Goal: Task Accomplishment & Management: Use online tool/utility

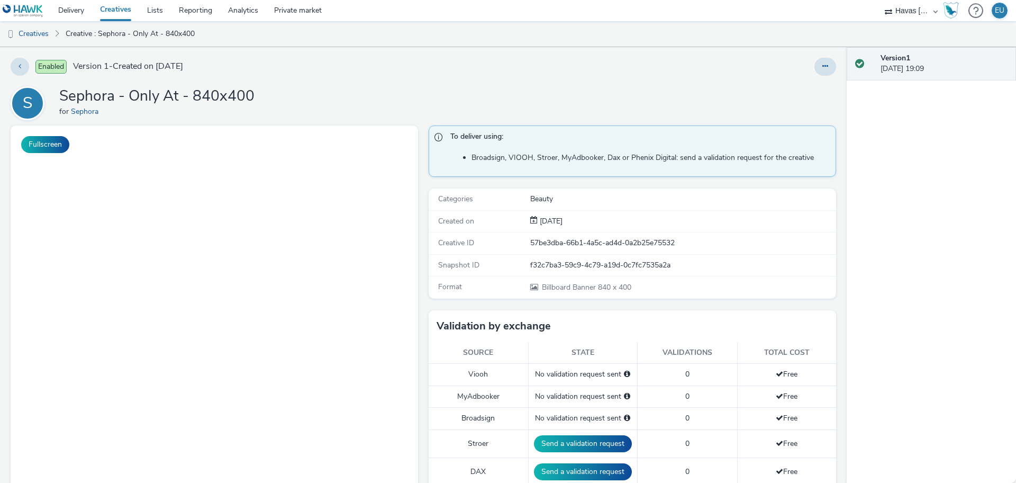
select select "ea06b517-4720-4a42-ac0a-740ca62f4ef0"
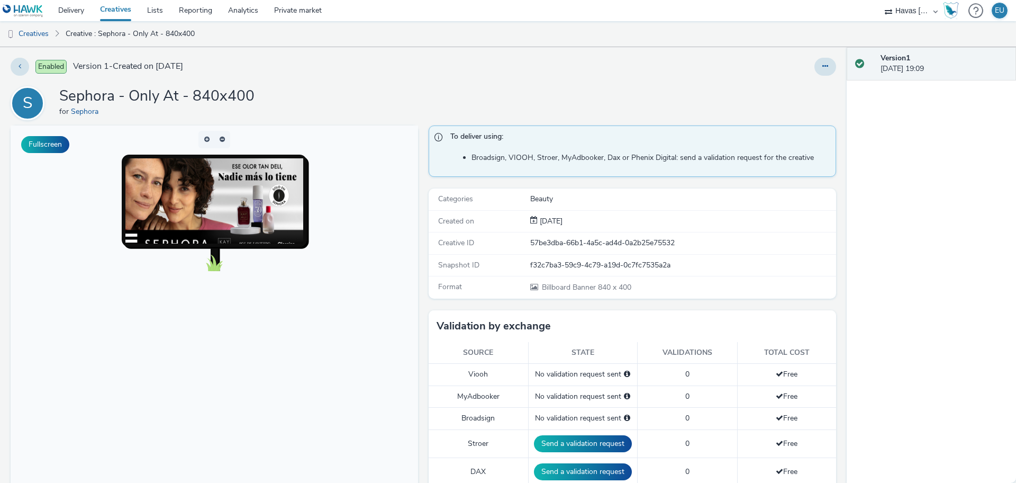
scroll to position [331, 0]
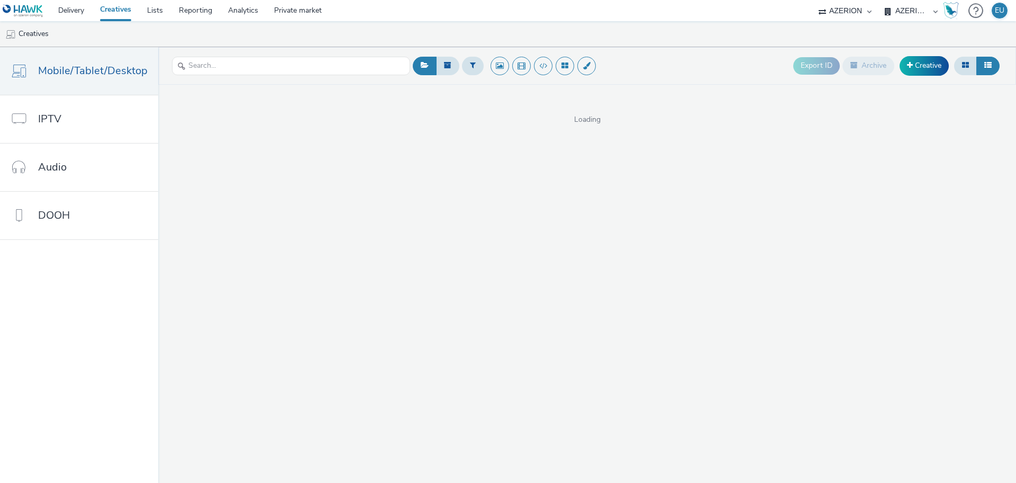
select select "d3406a9b-95e8-409c-967d-04bb2c697fe0"
select select "c87e815b-22a1-47c7-876e-bd3135ce1a1d"
select select "ea06b517-4720-4a42-ac0a-740ca62f4ef0"
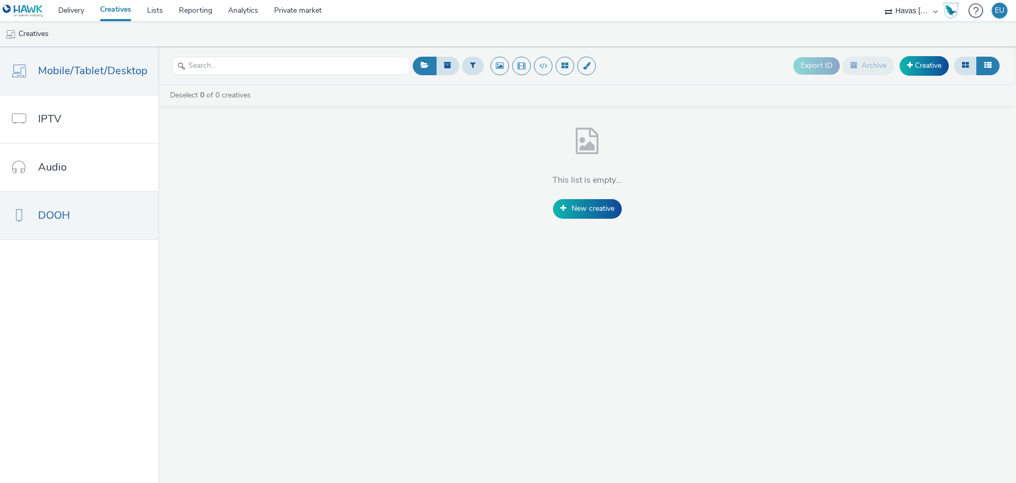
click at [108, 229] on link "DOOH" at bounding box center [79, 216] width 158 height 48
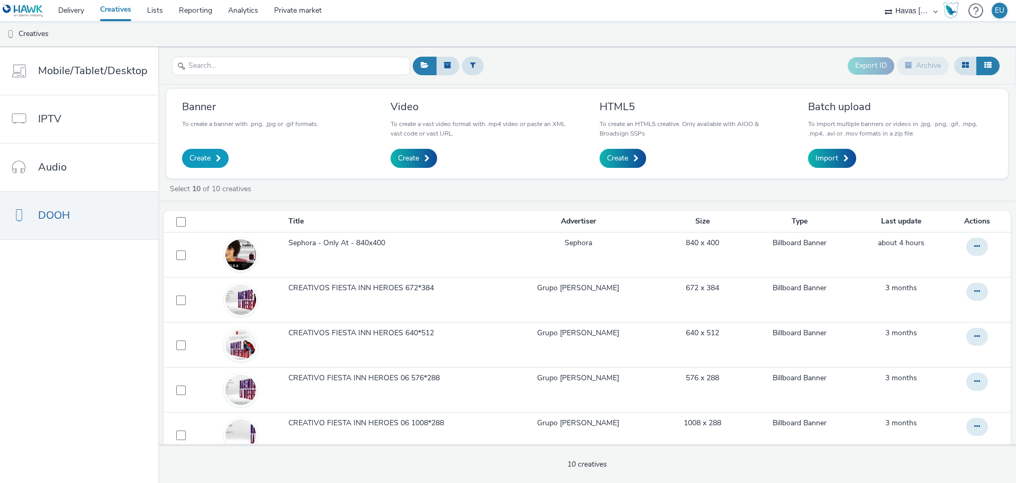
click at [194, 157] on span "Create" at bounding box center [199, 158] width 21 height 11
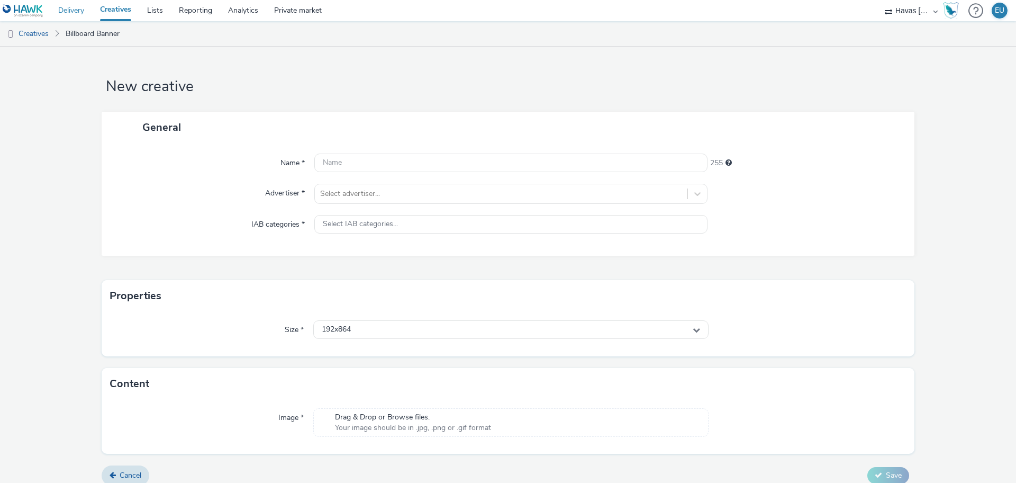
click at [71, 8] on link "Delivery" at bounding box center [71, 10] width 42 height 21
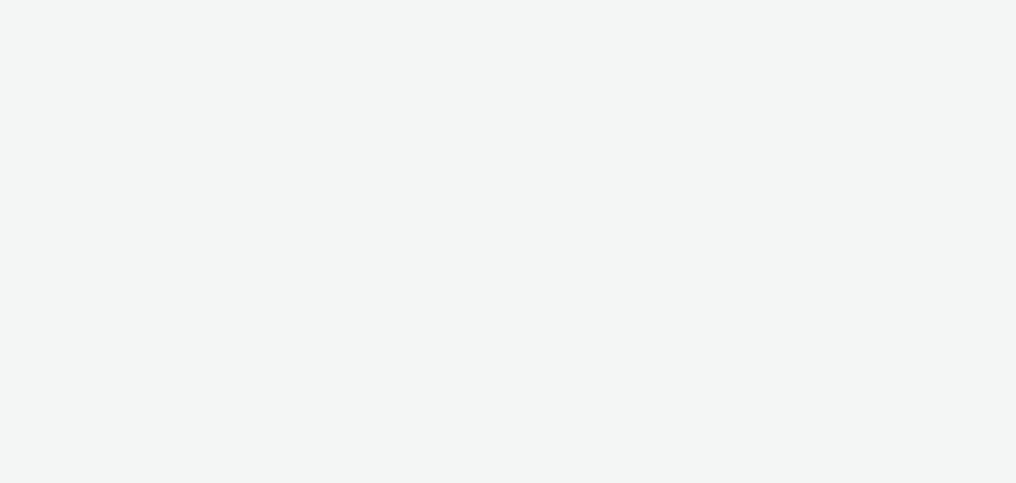
select select "ea06b517-4720-4a42-ac0a-740ca62f4ef0"
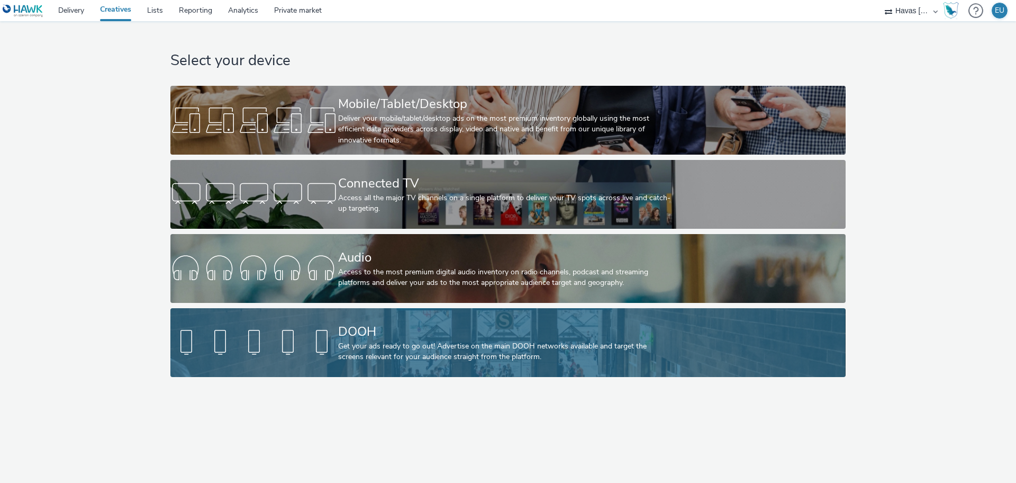
click at [322, 328] on div at bounding box center [254, 343] width 168 height 34
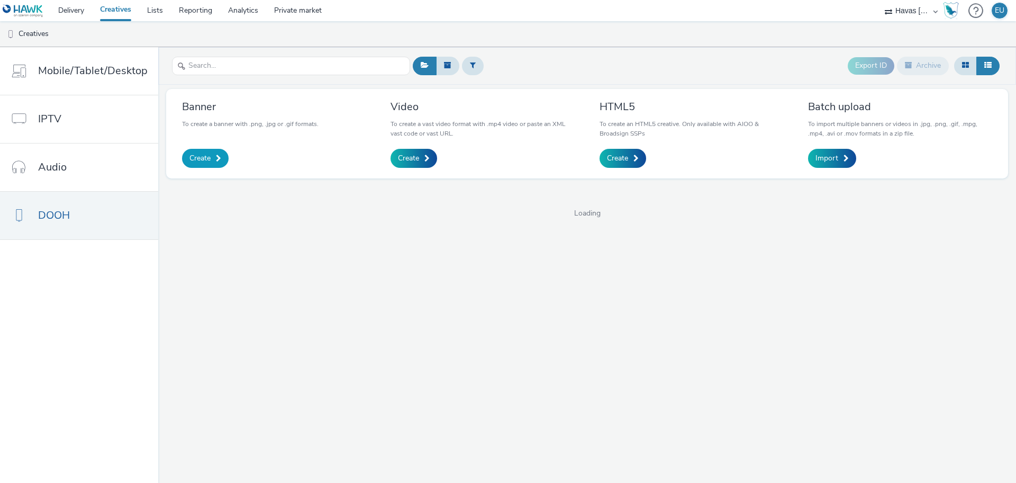
click at [208, 160] on span "Create" at bounding box center [199, 158] width 21 height 11
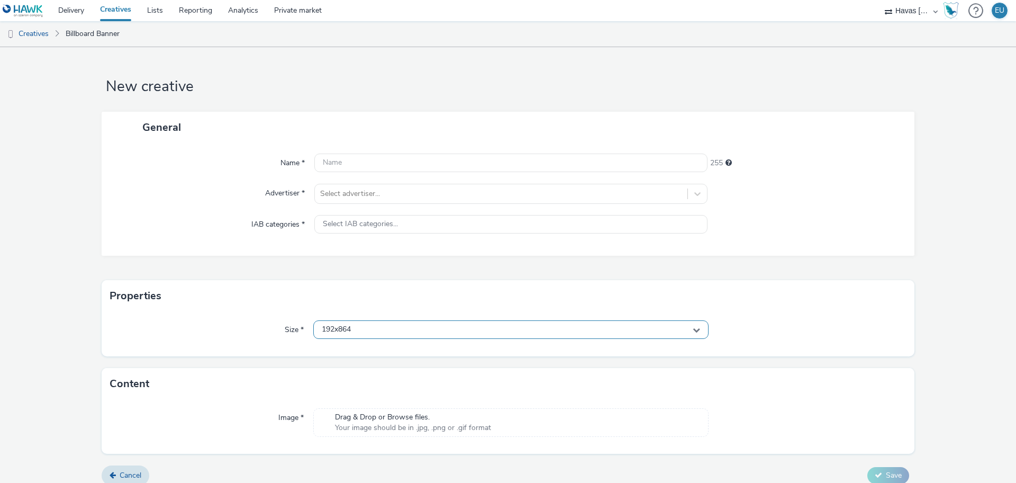
click at [385, 332] on div "192x864" at bounding box center [510, 329] width 395 height 19
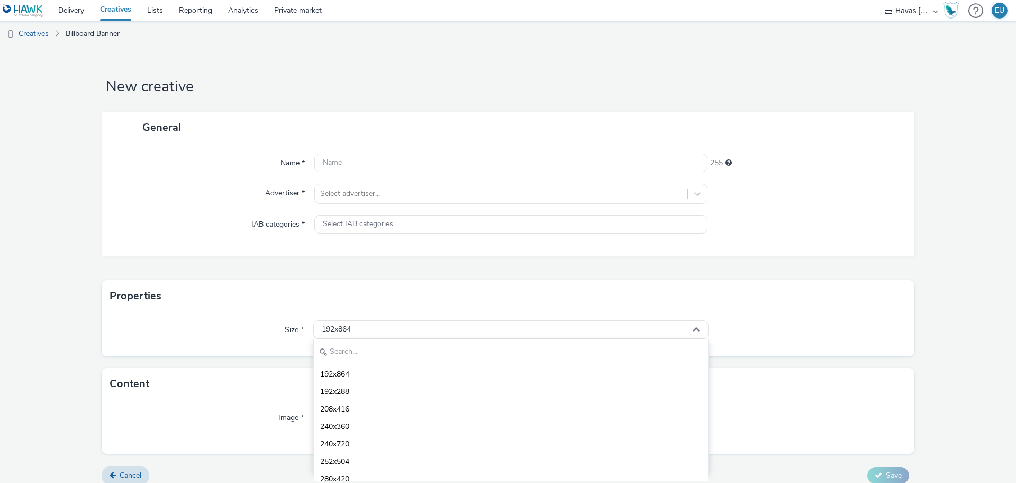
click at [358, 346] on input "text" at bounding box center [511, 351] width 394 height 19
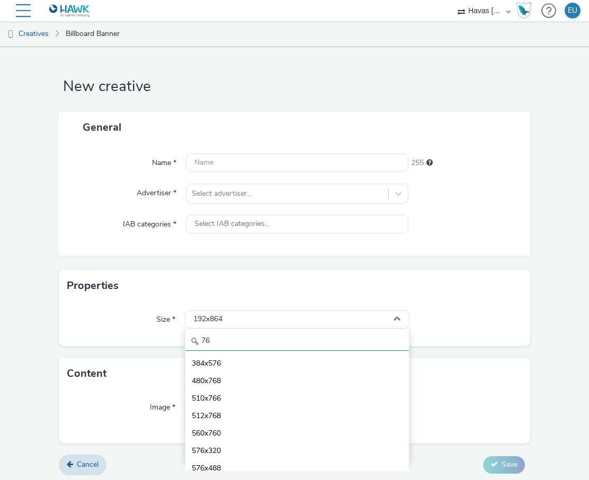
type input "7"
type input "4"
type input "400"
